Goal: Task Accomplishment & Management: Manage account settings

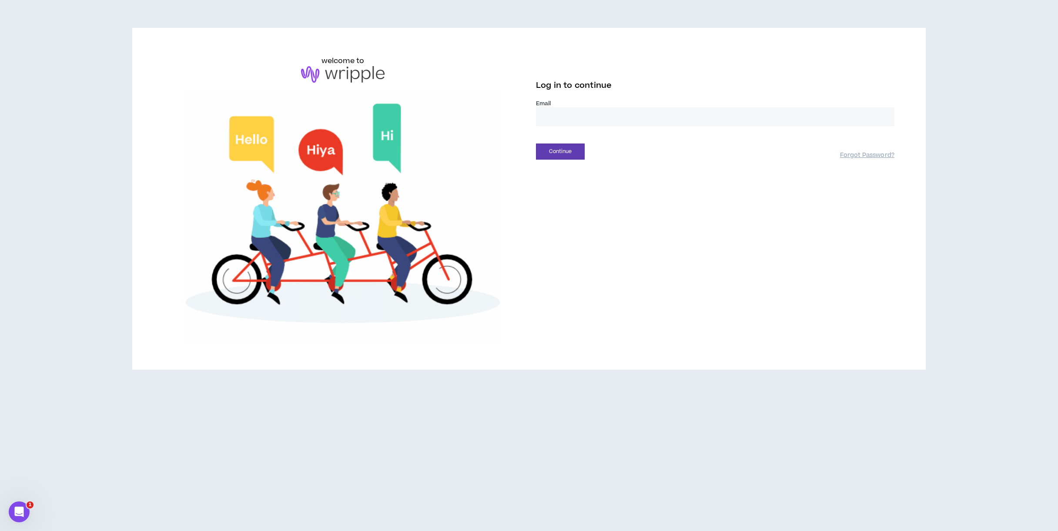
click at [554, 121] on input "email" at bounding box center [715, 117] width 359 height 19
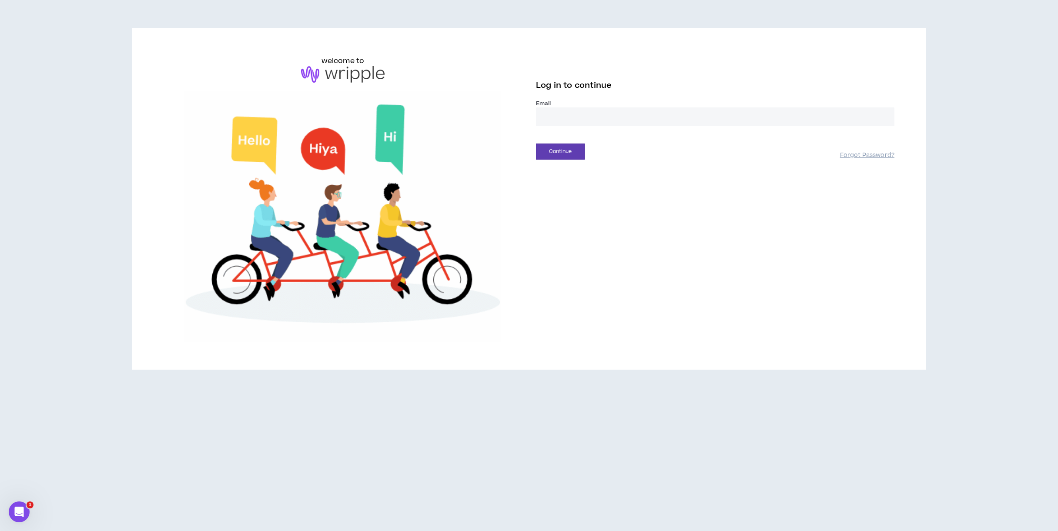
type input "**********"
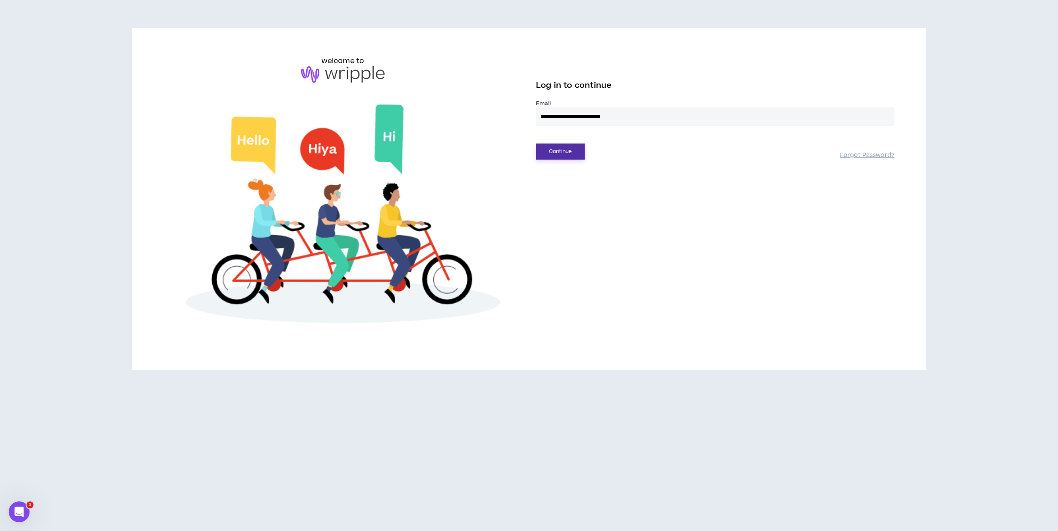
click at [569, 153] on button "Continue" at bounding box center [560, 152] width 49 height 16
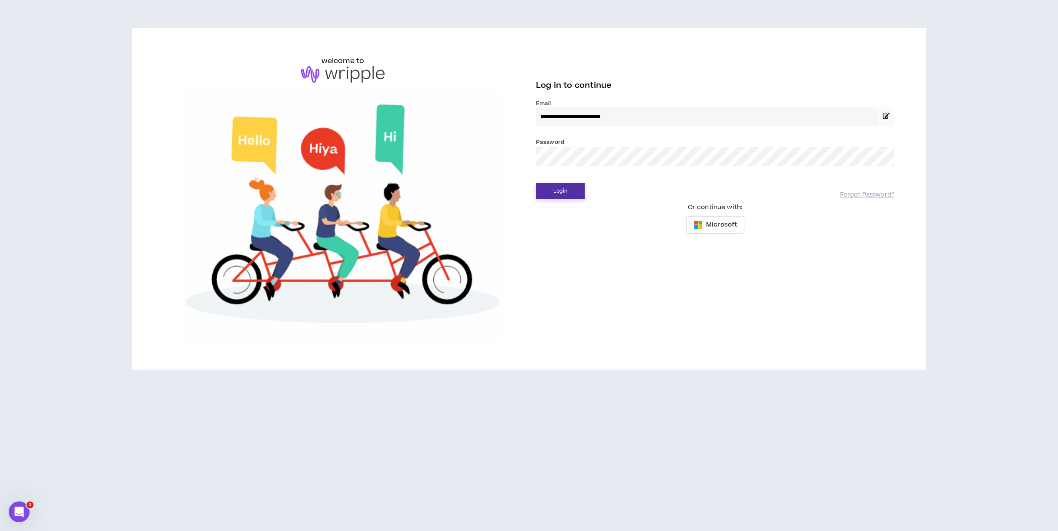
click at [563, 187] on button "Login" at bounding box center [560, 191] width 49 height 16
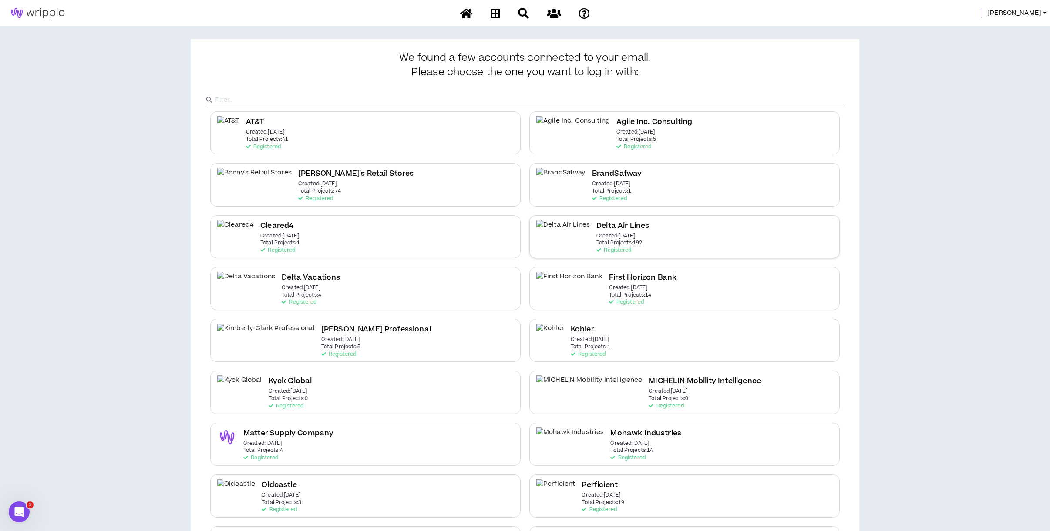
click at [596, 231] on h2 "Delta Air Lines" at bounding box center [622, 226] width 53 height 12
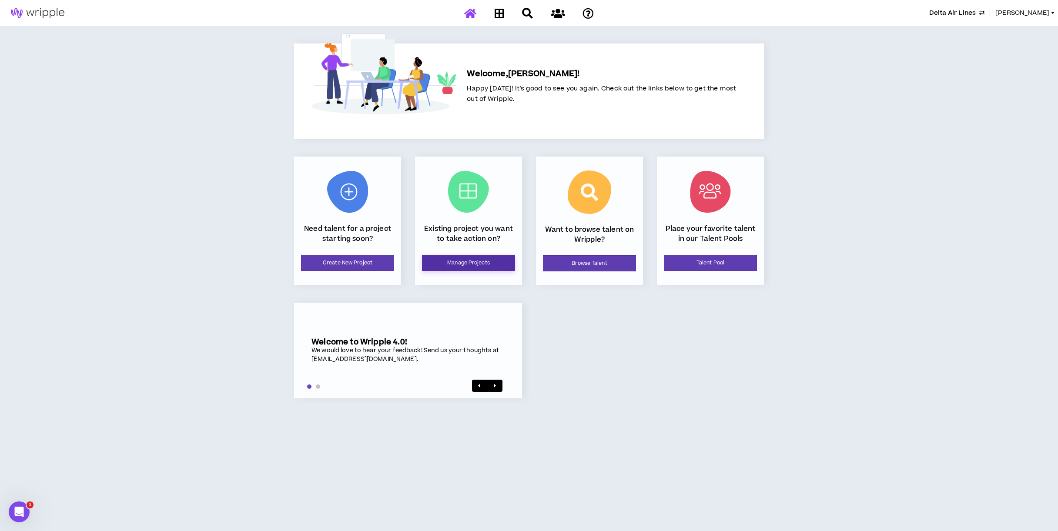
click at [439, 259] on link "Manage Projects" at bounding box center [468, 263] width 93 height 16
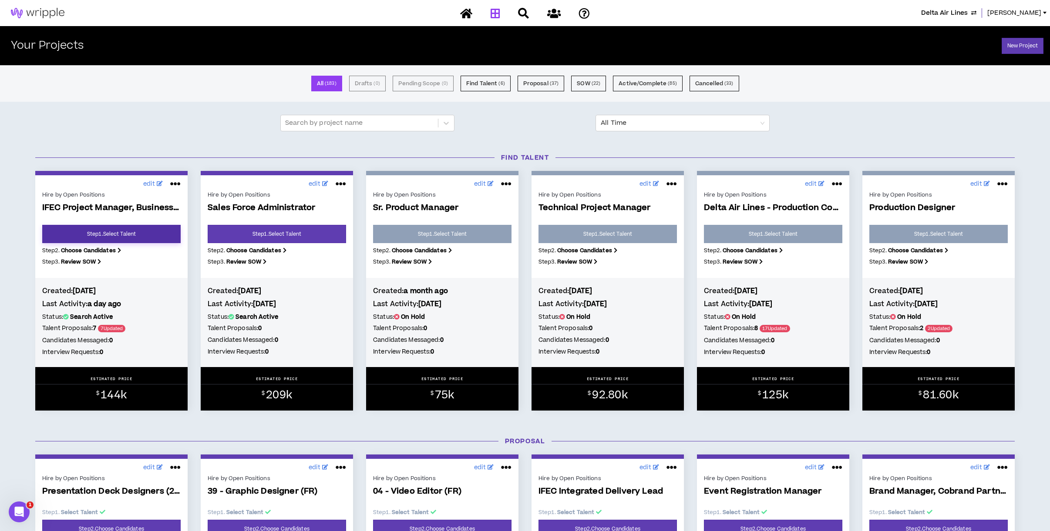
click at [97, 234] on link "Step 1 . Select Talent" at bounding box center [111, 234] width 138 height 18
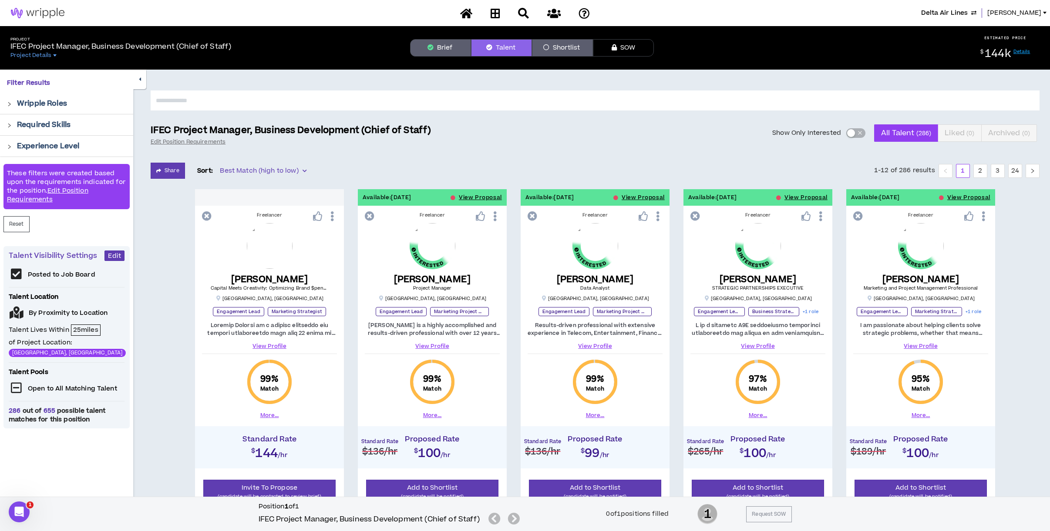
click at [852, 134] on div "button" at bounding box center [851, 133] width 8 height 8
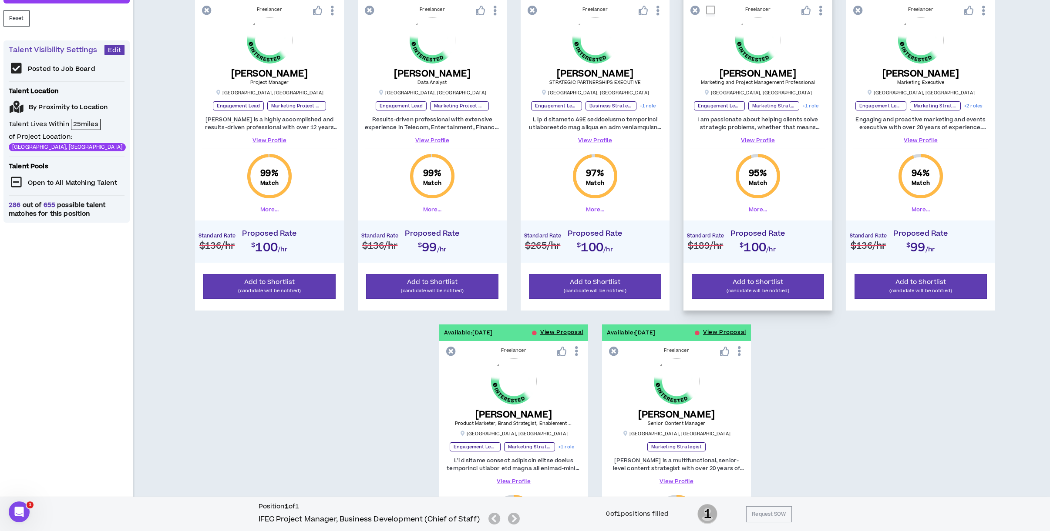
scroll to position [57, 0]
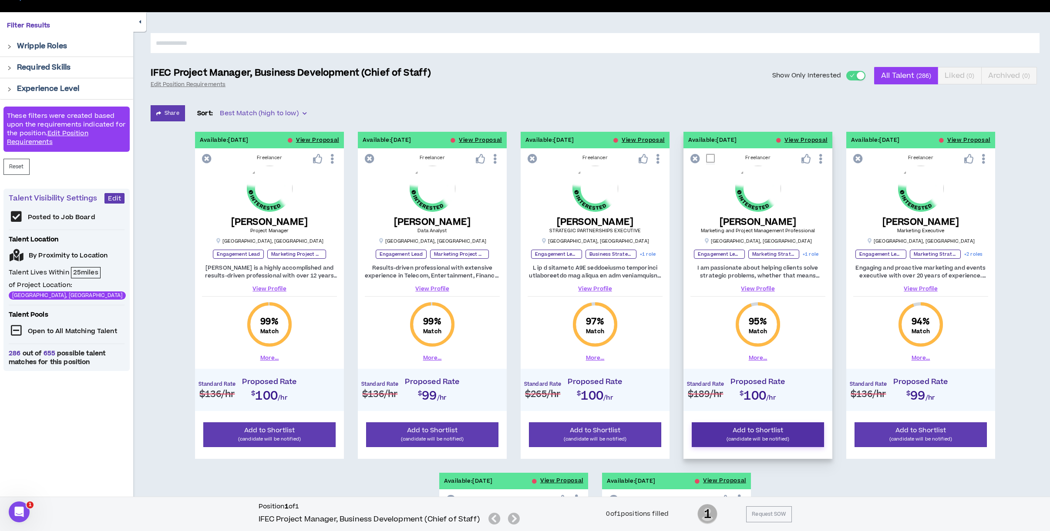
click at [761, 439] on p "(candidate will be notified)" at bounding box center [757, 439] width 121 height 8
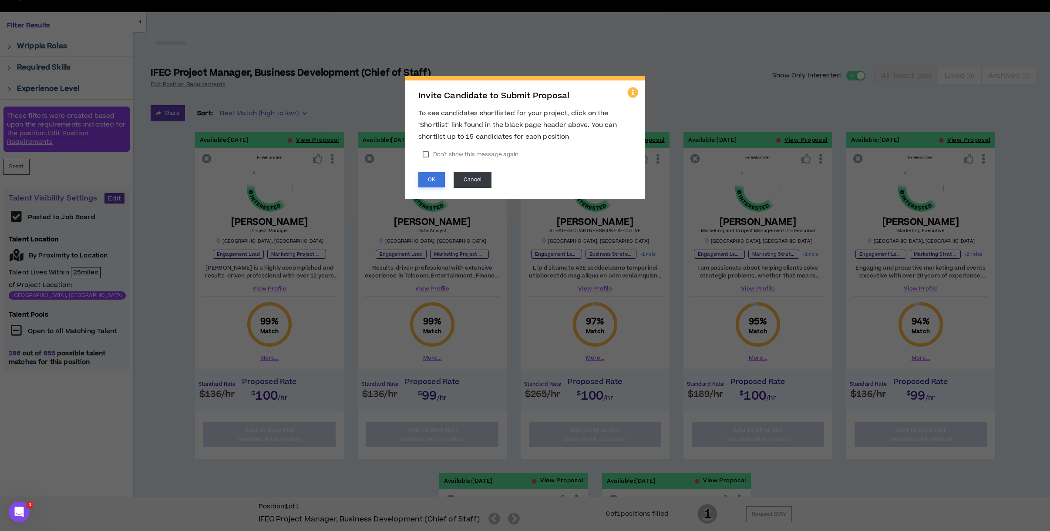
click at [430, 178] on button "OK" at bounding box center [431, 179] width 27 height 15
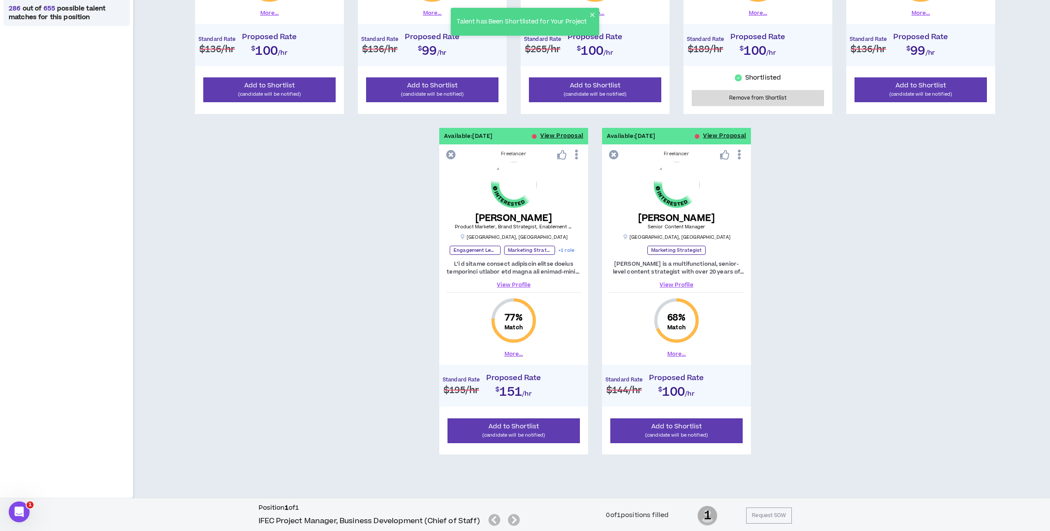
scroll to position [406, 0]
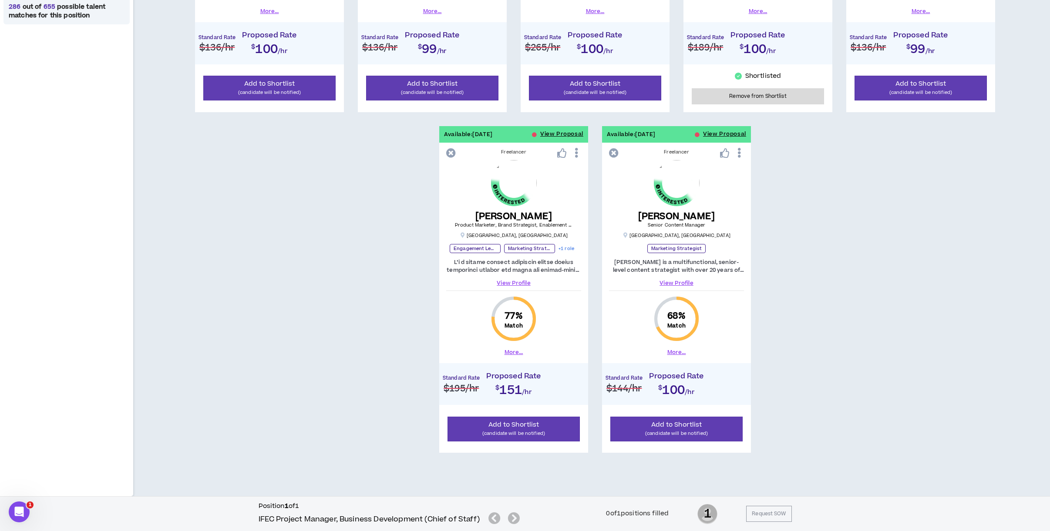
click at [784, 278] on div "Available: 10/13/2025 View Proposal Freelancer Kamille W. Project Manager Smyrn…" at bounding box center [595, 119] width 889 height 668
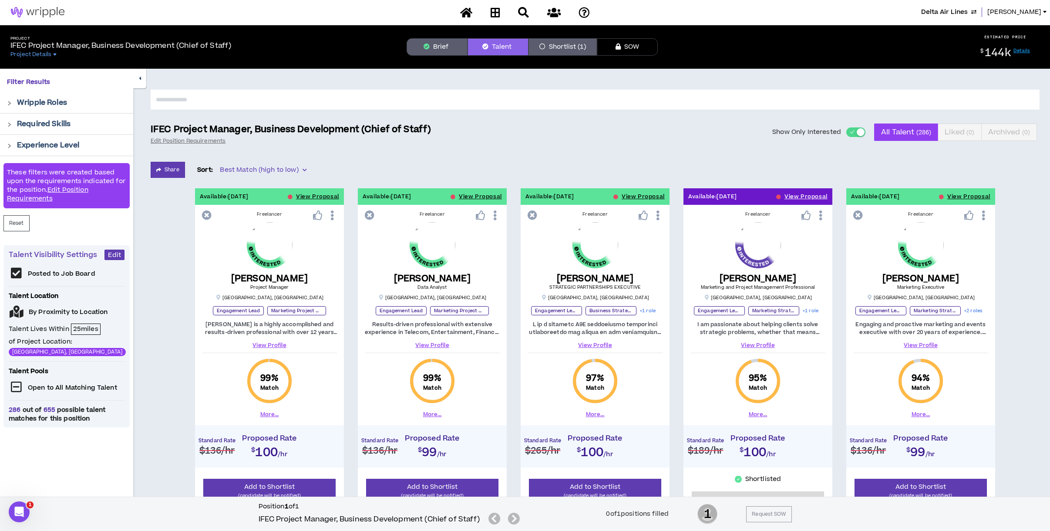
scroll to position [0, 0]
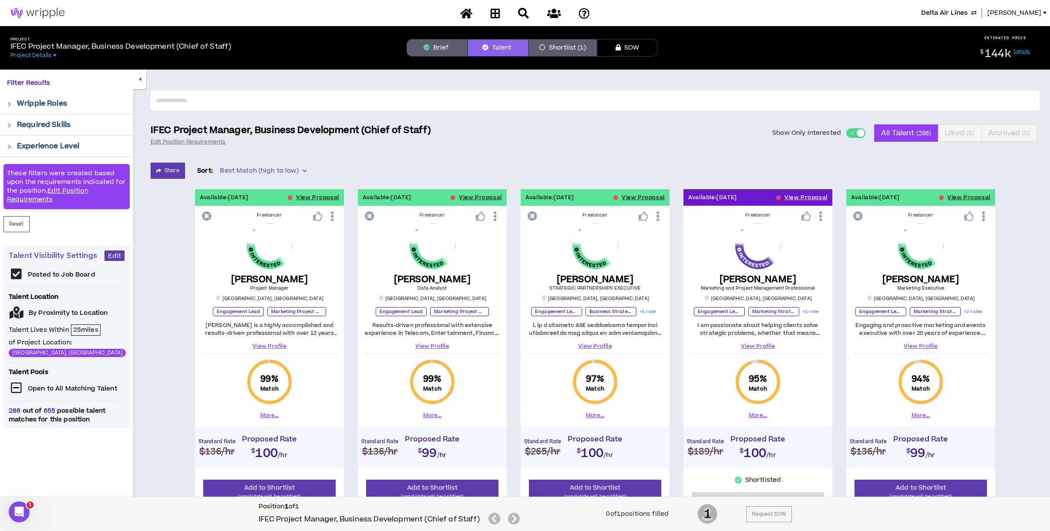
click at [784, 278] on h5 "Kim A." at bounding box center [758, 279] width 114 height 11
click at [464, 12] on icon at bounding box center [466, 13] width 12 height 11
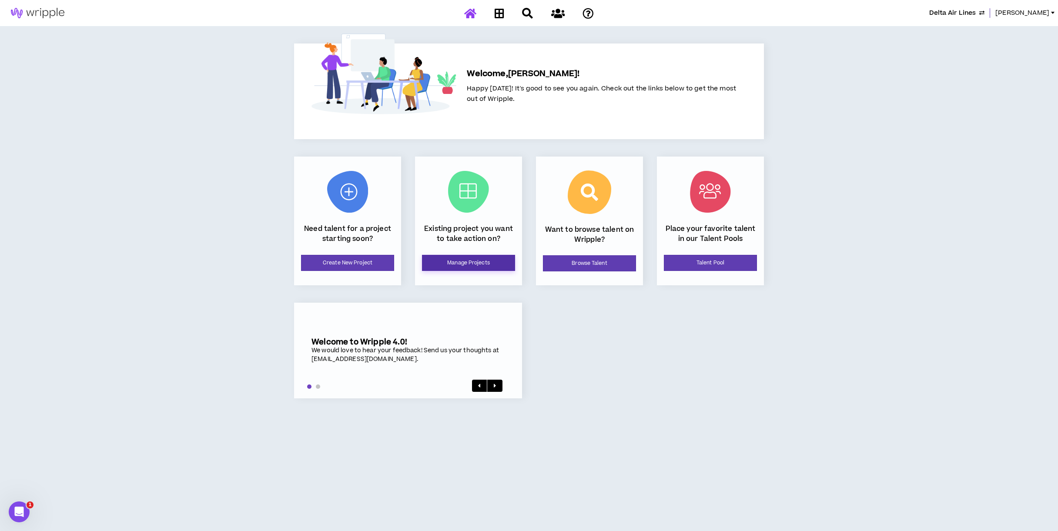
click at [482, 261] on link "Manage Projects" at bounding box center [468, 263] width 93 height 16
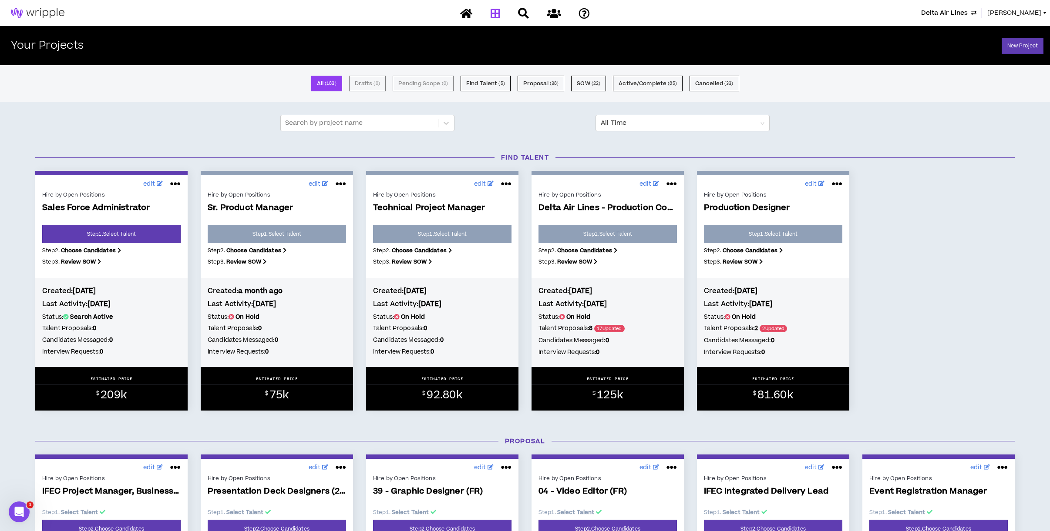
click at [1003, 13] on span "Lauren-Bridget" at bounding box center [1014, 13] width 54 height 10
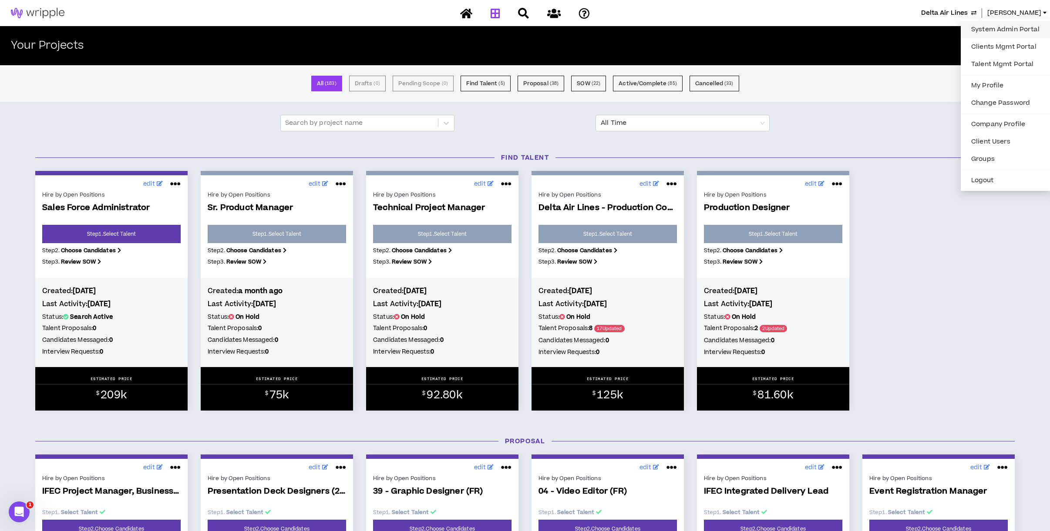
click at [998, 28] on link "System Admin Portal" at bounding box center [1005, 29] width 79 height 13
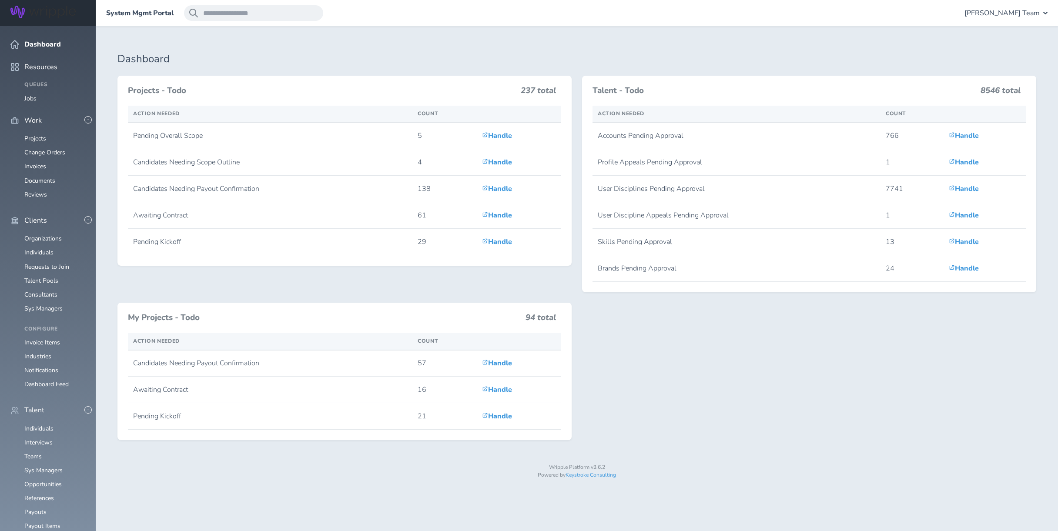
scroll to position [116, 0]
click at [36, 425] on link "Individuals" at bounding box center [38, 429] width 29 height 8
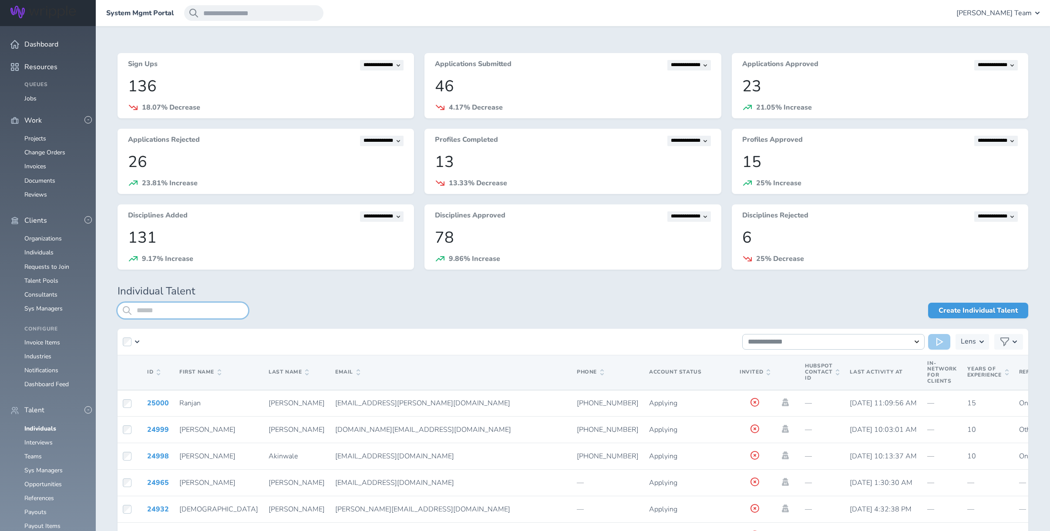
click at [151, 312] on input "search" at bounding box center [183, 311] width 131 height 16
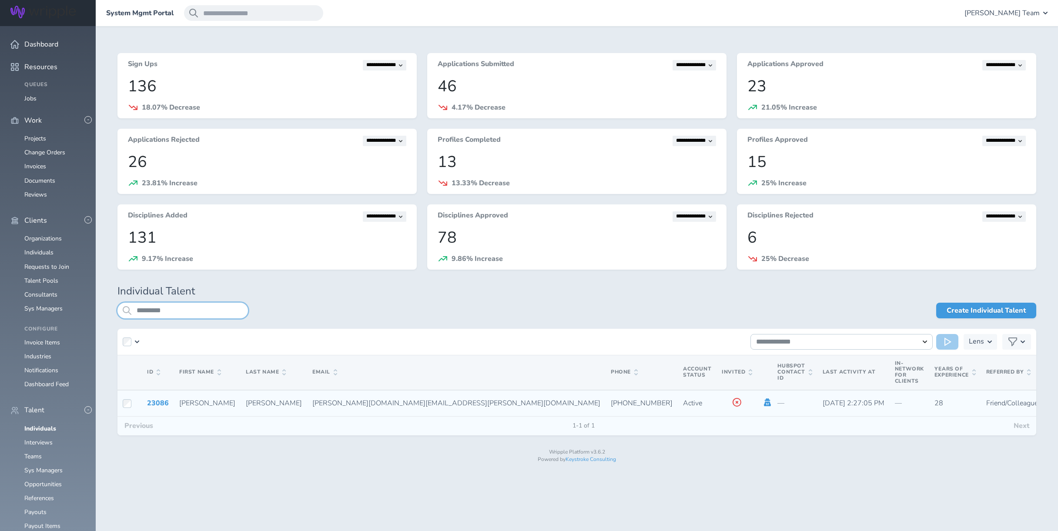
type input "*********"
click at [765, 403] on icon at bounding box center [768, 403] width 7 height 8
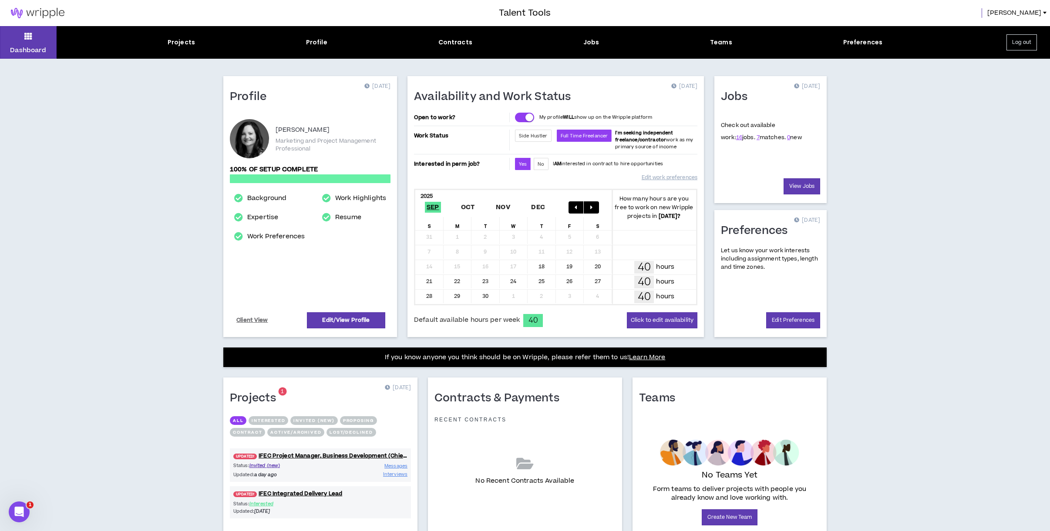
click at [1039, 9] on span "[PERSON_NAME]" at bounding box center [1014, 13] width 54 height 10
click at [1011, 84] on button "Logout" at bounding box center [1007, 85] width 75 height 13
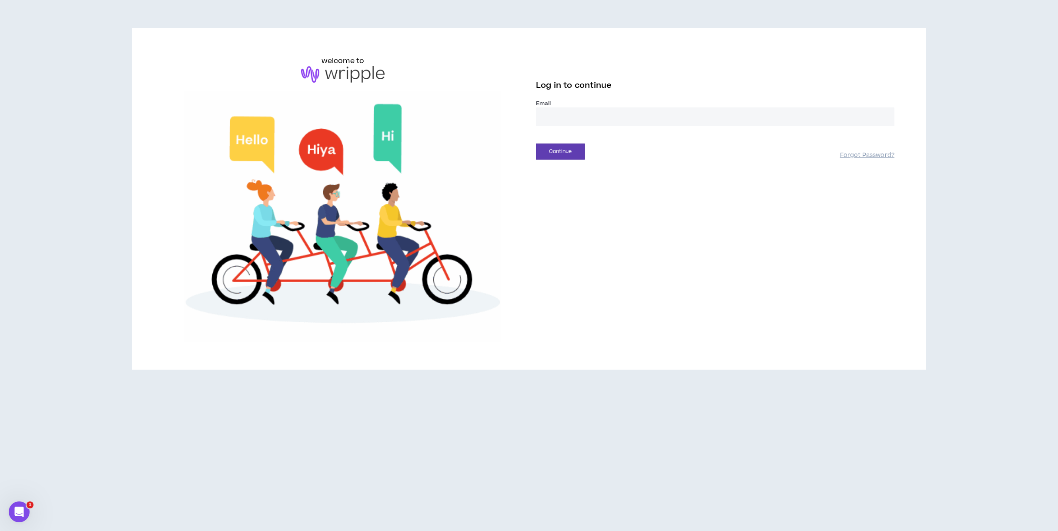
click at [594, 121] on input "email" at bounding box center [715, 117] width 359 height 19
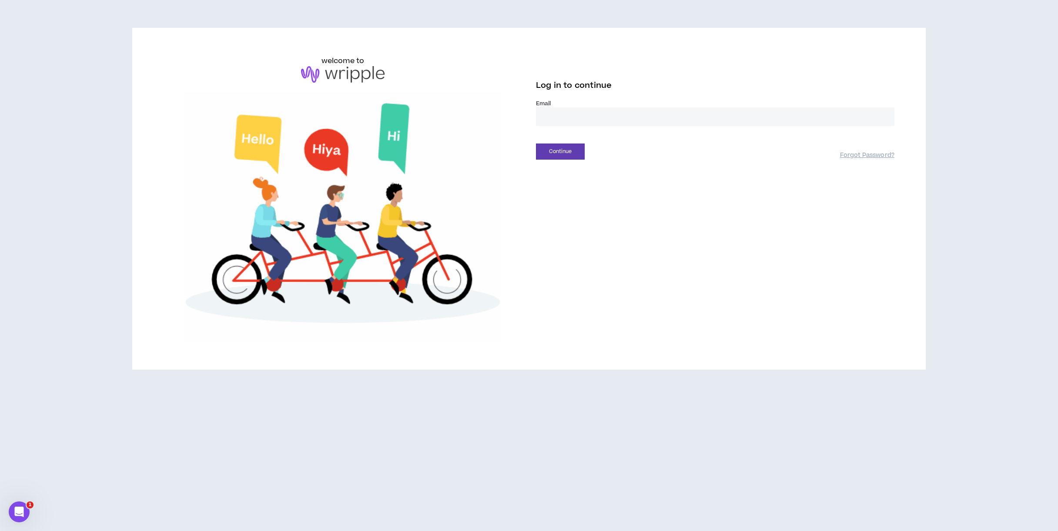
type input "**********"
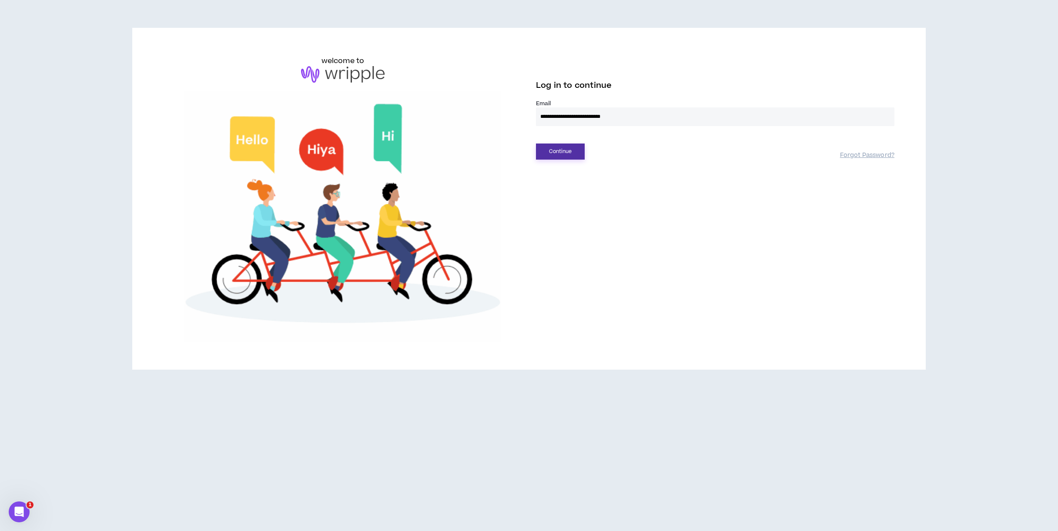
click at [554, 154] on button "Continue" at bounding box center [560, 152] width 49 height 16
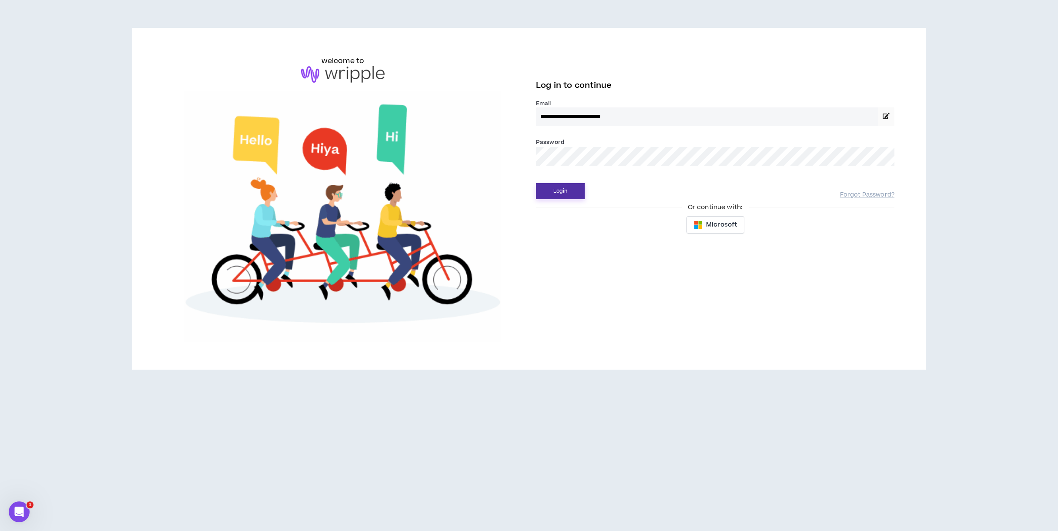
click at [561, 192] on button "Login" at bounding box center [560, 191] width 49 height 16
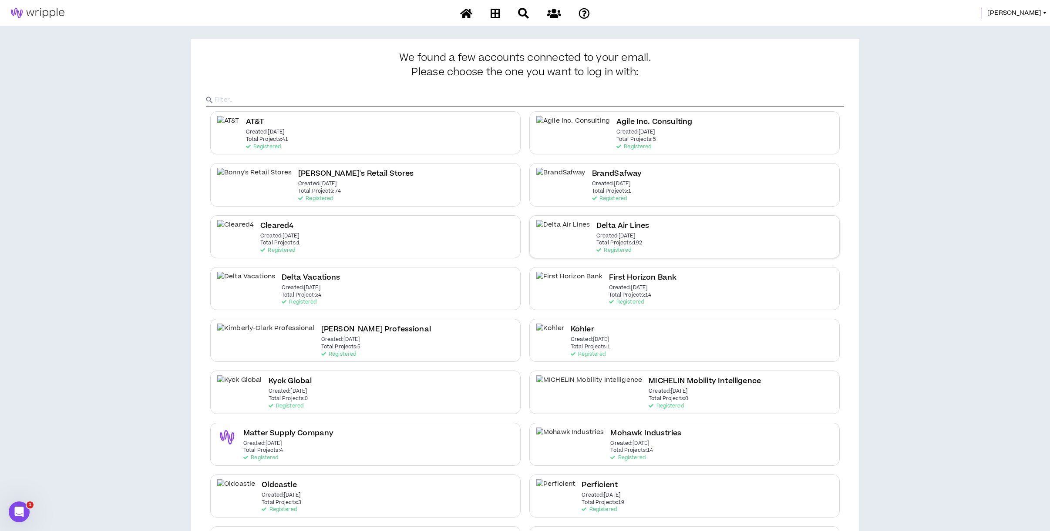
click at [596, 227] on h2 "Delta Air Lines" at bounding box center [622, 226] width 53 height 12
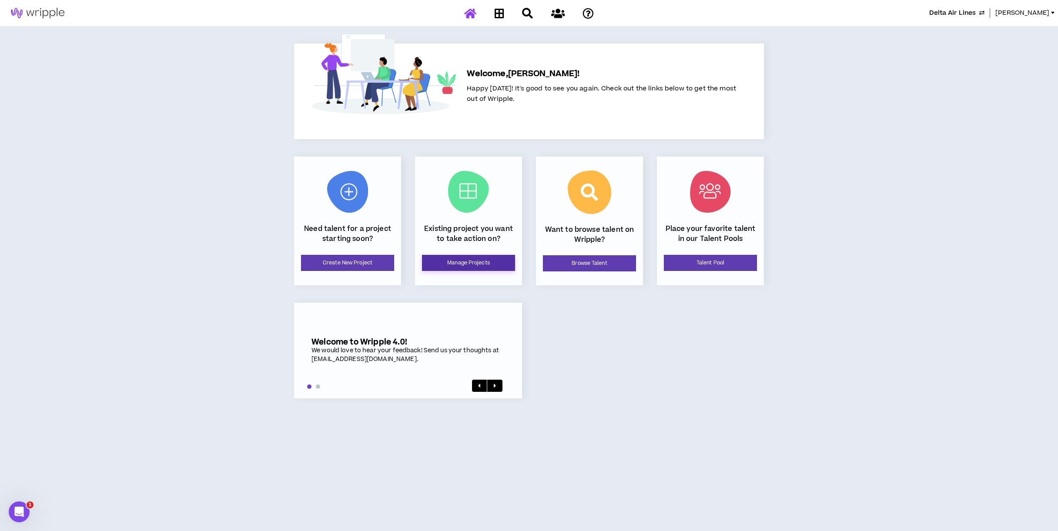
click at [468, 259] on link "Manage Projects" at bounding box center [468, 263] width 93 height 16
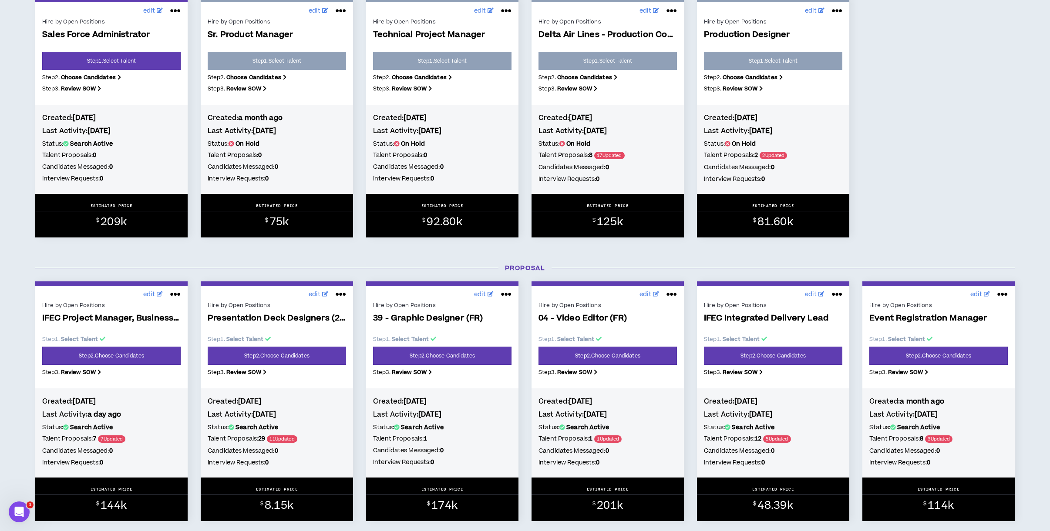
scroll to position [174, 0]
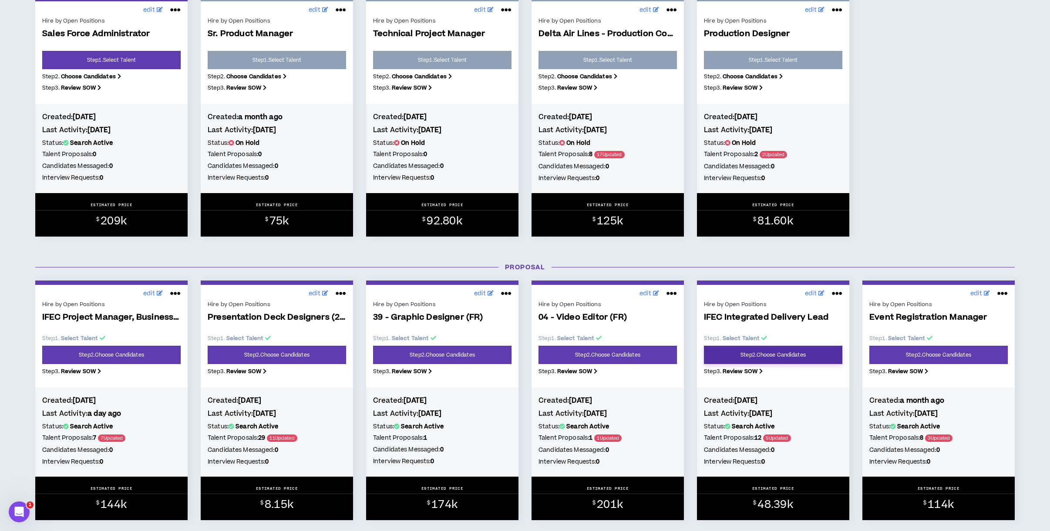
click at [758, 356] on link "Step 2 . Choose Candidates" at bounding box center [773, 355] width 138 height 18
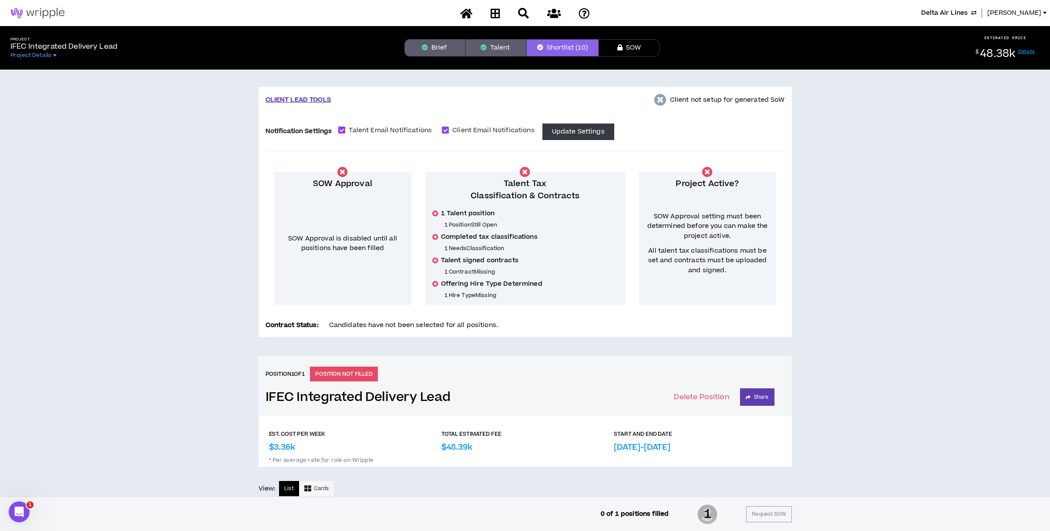
click at [488, 43] on button "Talent" at bounding box center [495, 47] width 61 height 17
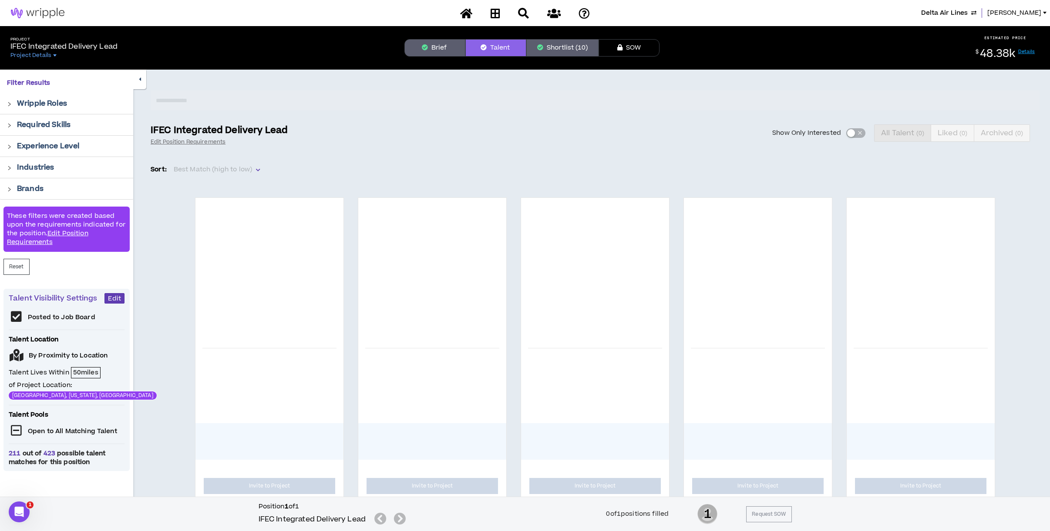
click at [850, 134] on div "Show Only Interested All Talent ( 0 ) Liked ( 0 ) Archived ( 0 )" at bounding box center [668, 132] width 741 height 17
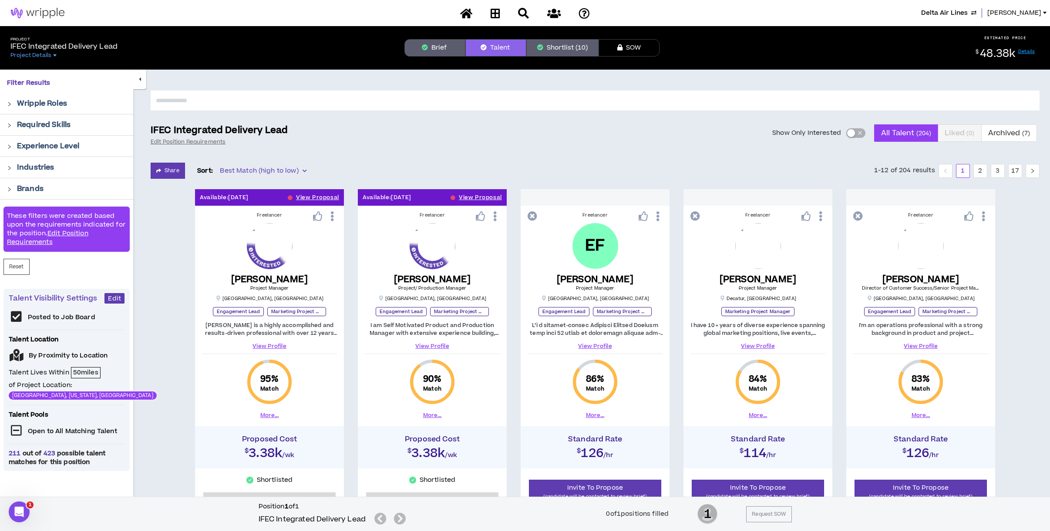
click at [850, 131] on div "button" at bounding box center [851, 133] width 8 height 8
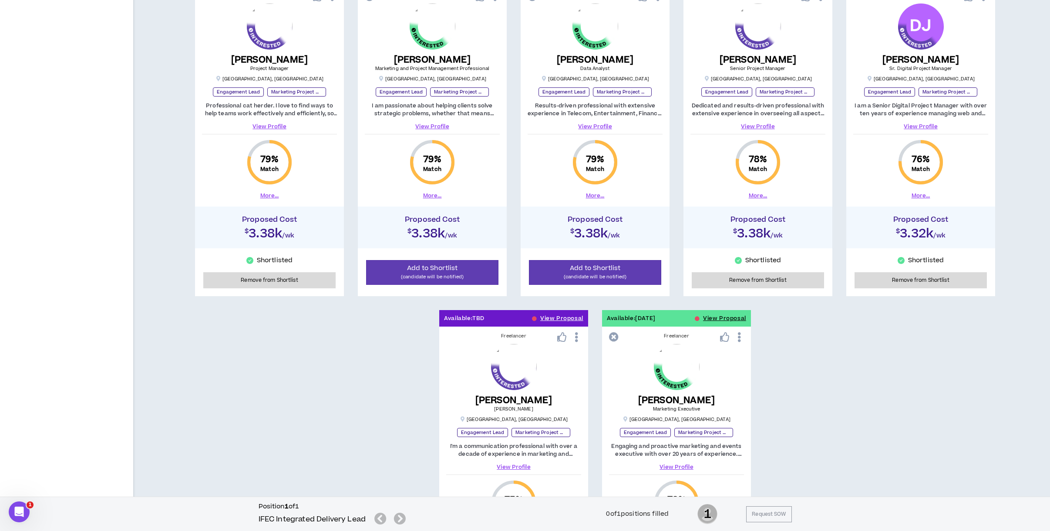
scroll to position [580, 0]
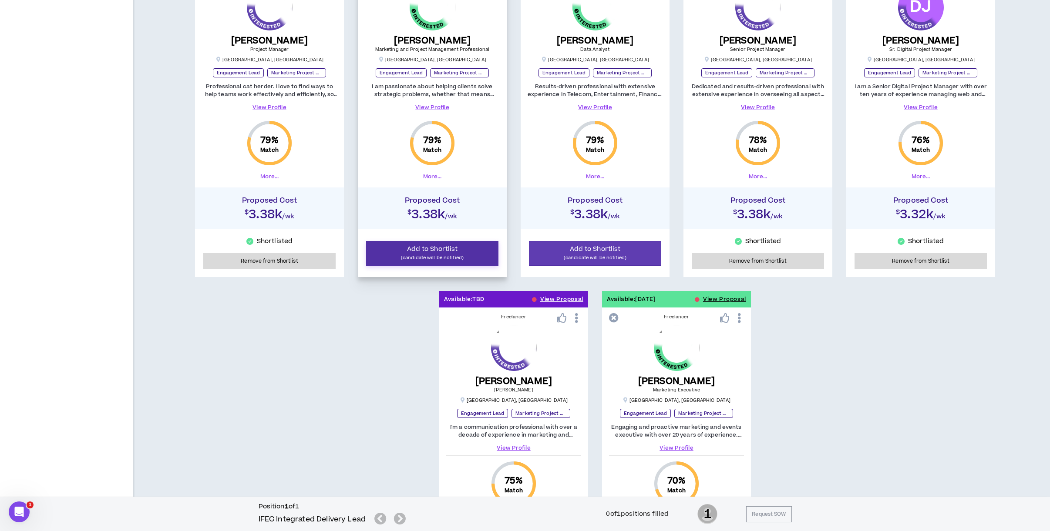
click at [449, 254] on span "Add to Shortlist" at bounding box center [432, 249] width 51 height 9
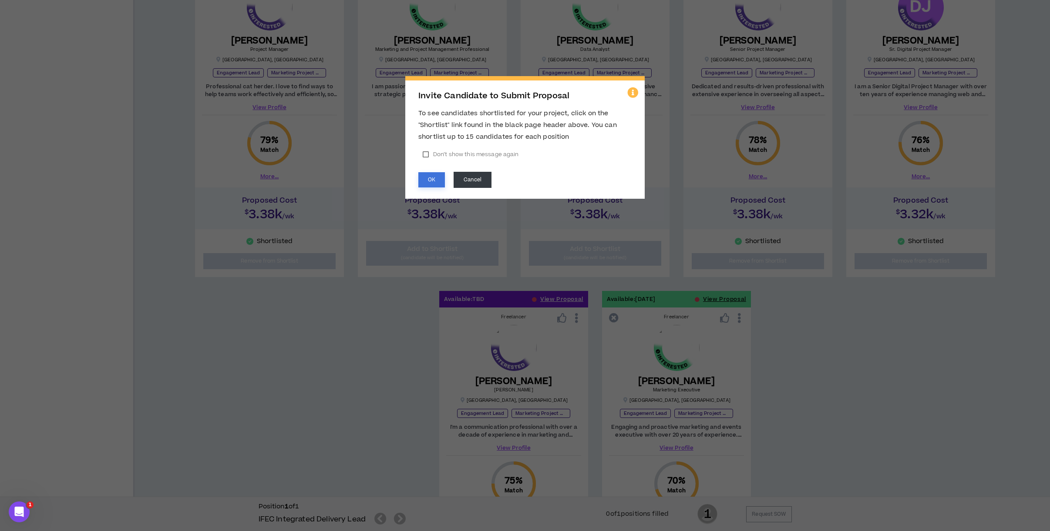
click at [430, 180] on button "OK" at bounding box center [431, 179] width 27 height 15
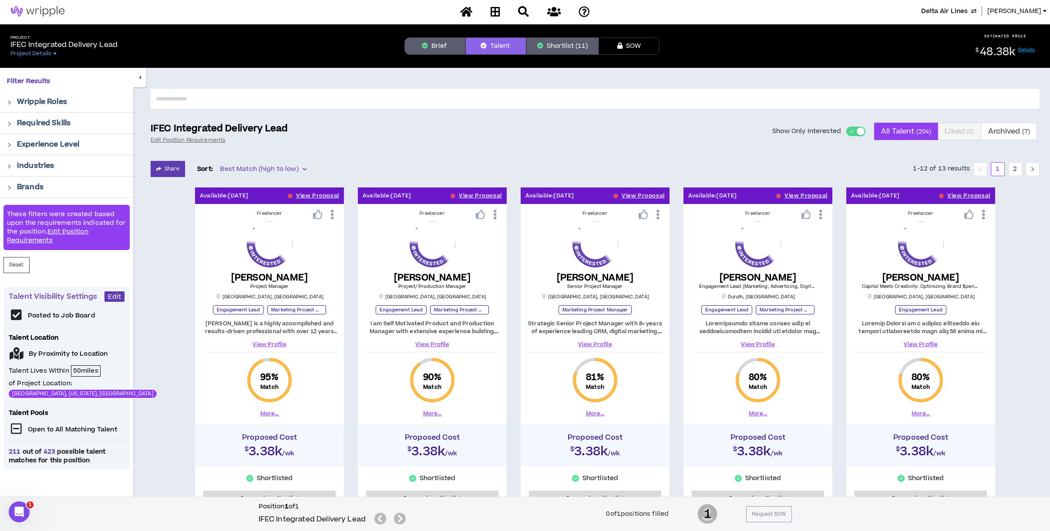
scroll to position [0, 0]
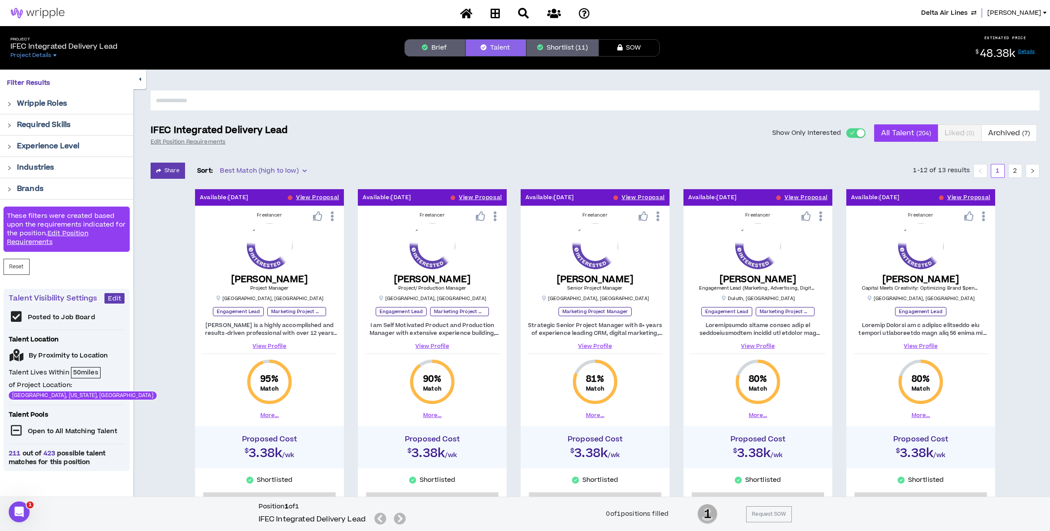
click at [562, 42] on button "Shortlist (11)" at bounding box center [562, 47] width 72 height 17
